Goal: Task Accomplishment & Management: Manage account settings

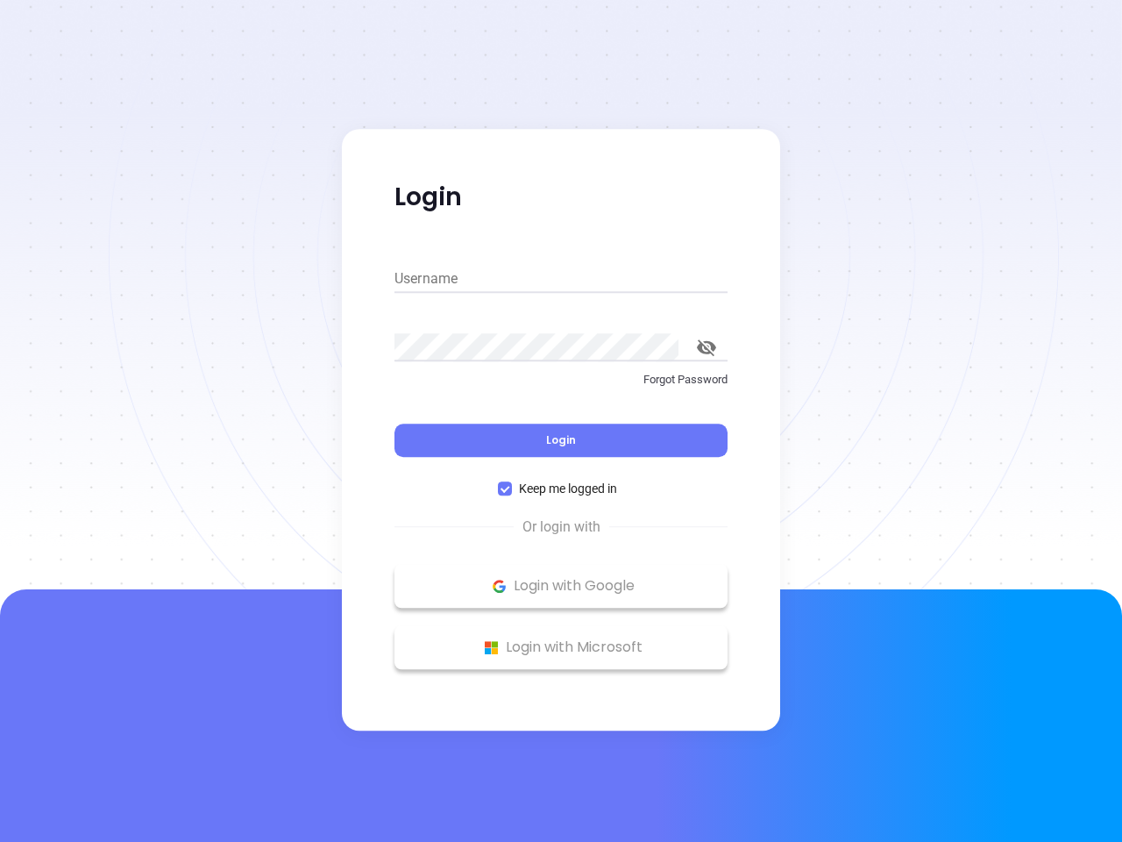
click at [561, 421] on div "Login" at bounding box center [560, 429] width 333 height 54
click at [561, 279] on input "Username" at bounding box center [560, 279] width 333 height 28
click at [707, 347] on icon "toggle password visibility" at bounding box center [706, 347] width 19 height 17
click at [561, 440] on span "Login" at bounding box center [561, 439] width 30 height 15
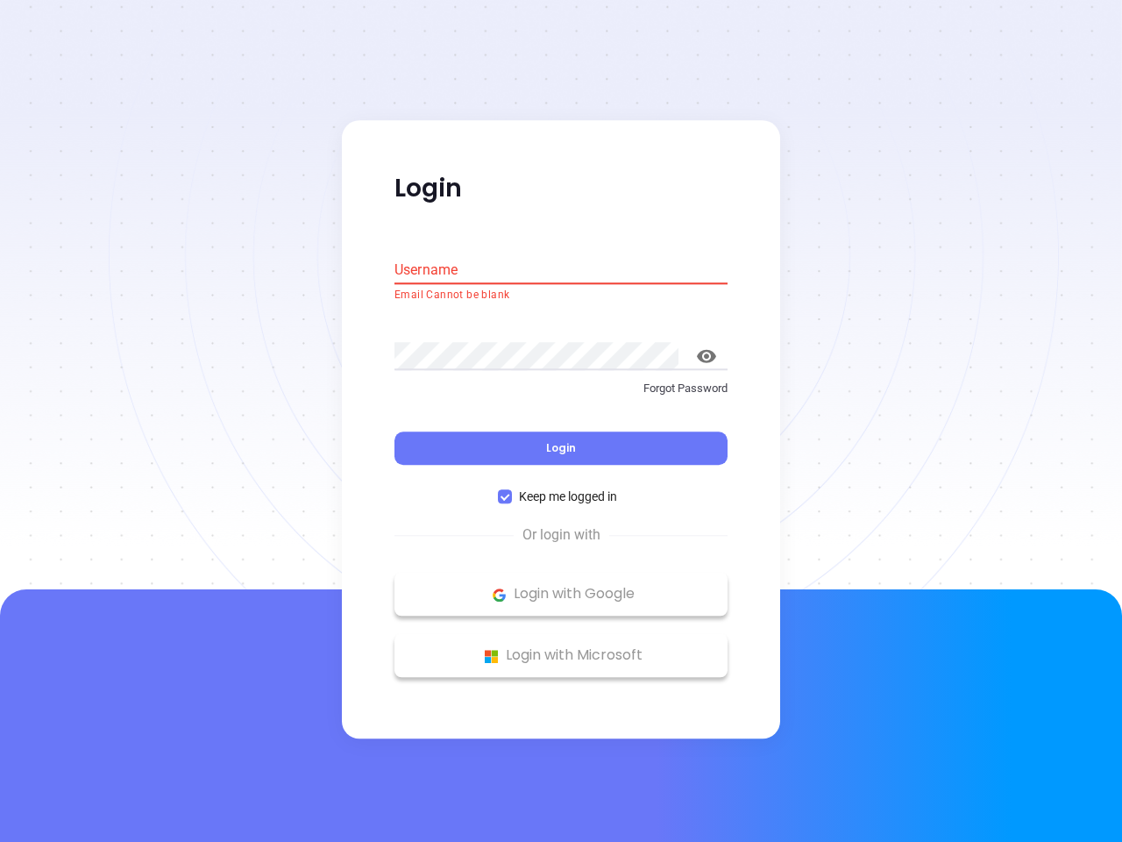
click at [561, 488] on span "Keep me logged in" at bounding box center [568, 496] width 112 height 19
click at [512, 490] on input "Keep me logged in" at bounding box center [505, 497] width 14 height 14
checkbox input "false"
click at [561, 586] on p "Login with Google" at bounding box center [561, 594] width 316 height 26
click at [561, 647] on p "Login with Microsoft" at bounding box center [561, 656] width 316 height 26
